Goal: Information Seeking & Learning: Learn about a topic

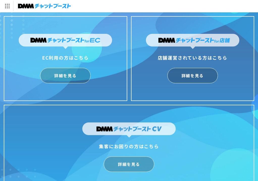
scroll to position [12, 0]
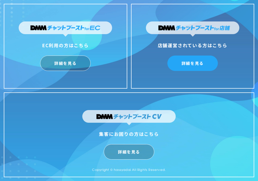
click at [194, 63] on link "詳細を見る" at bounding box center [192, 63] width 50 height 15
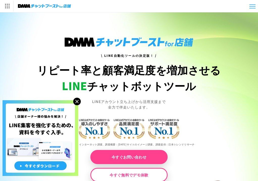
click at [252, 7] on div at bounding box center [252, 7] width 6 height 4
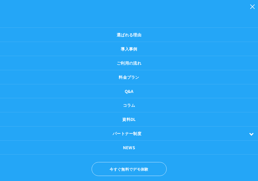
click at [252, 7] on ul "選ばれる理由 導入事例 ご利用の流れ 料金プラン Q&A コラム 資料DL パートナー制度 パートナーについて" at bounding box center [129, 110] width 258 height 220
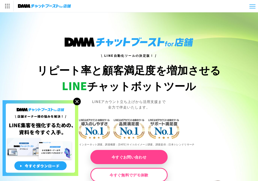
click at [252, 7] on div at bounding box center [252, 7] width 6 height 4
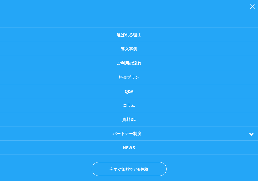
click at [252, 7] on ul "選ばれる理由 導入事例 ご利用の流れ 料金プラン Q&A コラム 資料DL パートナー制度 パートナーについて" at bounding box center [129, 110] width 258 height 220
click at [251, 4] on ul "選ばれる理由 導入事例 ご利用の流れ 料金プラン Q&A コラム 資料DL パートナー制度 パートナーについて" at bounding box center [129, 110] width 258 height 220
click at [252, 7] on ul "選ばれる理由 導入事例 ご利用の流れ 料金プラン Q&A コラム 資料DL パートナー制度 パートナーについて" at bounding box center [129, 110] width 258 height 220
click at [253, 11] on div at bounding box center [252, 12] width 6 height 4
